Goal: Find specific page/section: Find specific page/section

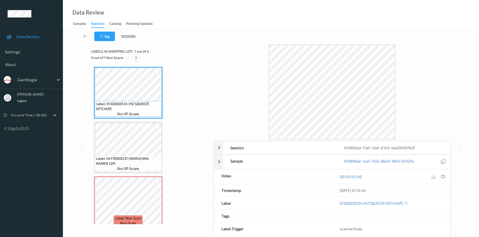
click at [135, 60] on icon at bounding box center [136, 58] width 4 height 5
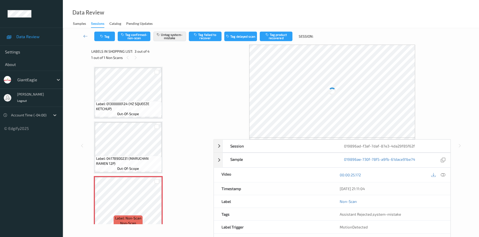
scroll to position [57, 0]
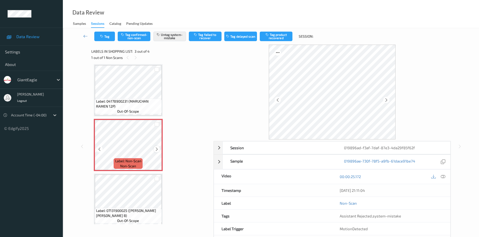
click at [158, 151] on icon at bounding box center [156, 149] width 4 height 5
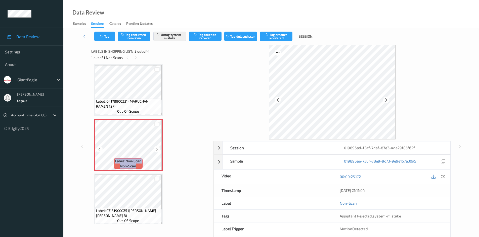
click at [158, 151] on icon at bounding box center [156, 149] width 4 height 5
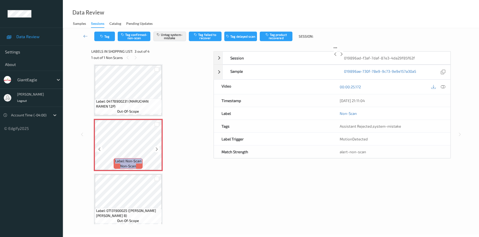
click at [158, 151] on icon at bounding box center [156, 149] width 4 height 5
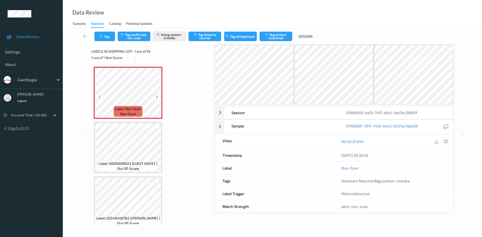
click at [156, 96] on icon at bounding box center [157, 97] width 4 height 5
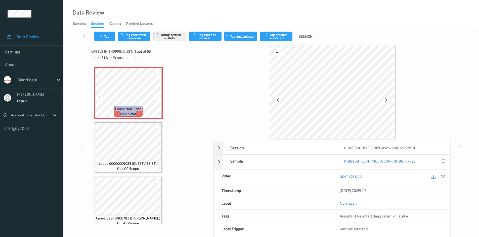
click at [156, 96] on icon at bounding box center [156, 97] width 4 height 5
